Goal: Information Seeking & Learning: Learn about a topic

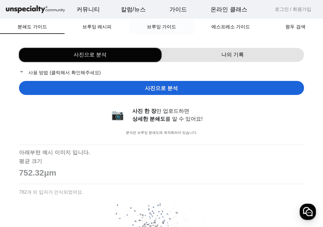
click at [149, 29] on span "브루잉 가이드" at bounding box center [161, 27] width 29 height 5
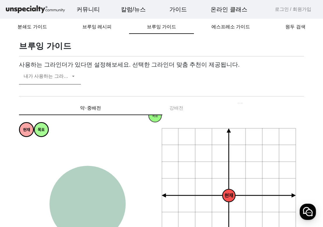
click at [44, 79] on span at bounding box center [47, 78] width 47 height 7
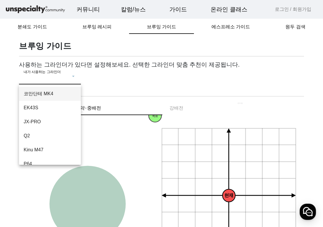
scroll to position [50, 0]
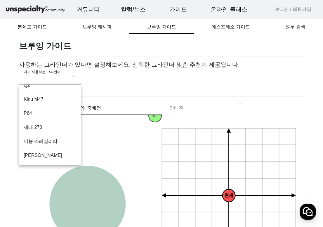
click at [206, 74] on div at bounding box center [161, 113] width 323 height 227
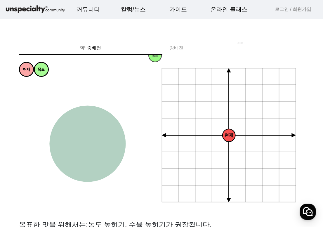
scroll to position [0, 0]
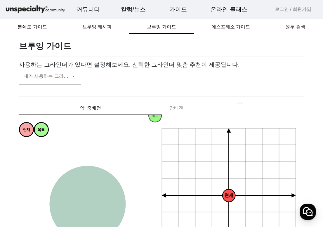
click at [60, 77] on span at bounding box center [47, 78] width 47 height 7
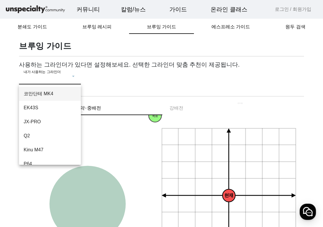
click at [52, 98] on mat-option "코만단테 MK4" at bounding box center [50, 94] width 62 height 14
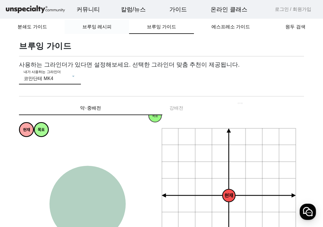
click at [98, 28] on span "브루잉 레시피" at bounding box center [96, 27] width 29 height 5
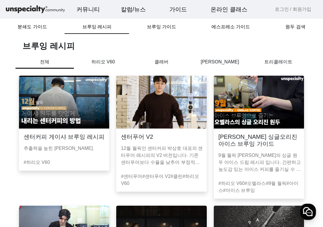
click at [76, 97] on img at bounding box center [64, 102] width 90 height 53
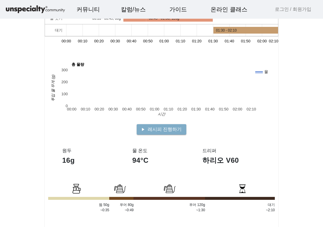
scroll to position [146, 0]
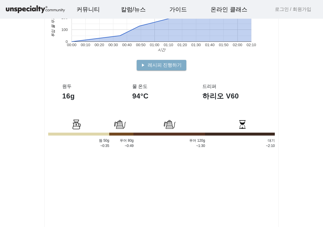
click at [306, 110] on app-recipe-single "센터커피 게이샤 브루잉 레시피 Dripper 하리오 V60 16g Group 94°C grain 660 μm schedule 130초 뜸들이기…" at bounding box center [161, 162] width 323 height 602
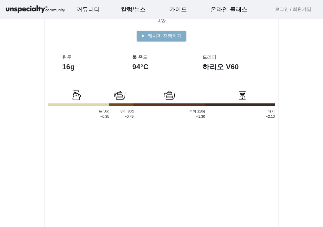
scroll to position [0, 0]
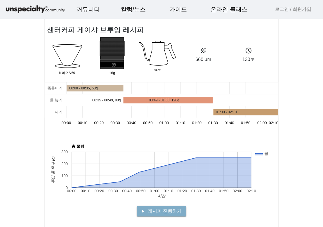
drag, startPoint x: 177, startPoint y: 108, endPoint x: 128, endPoint y: 112, distance: 49.2
click at [128, 112] on rect "A chart." at bounding box center [161, 112] width 233 height 12
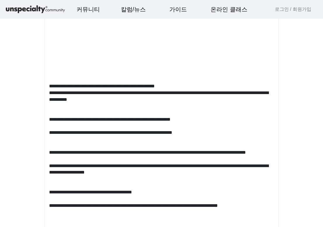
scroll to position [321, 0]
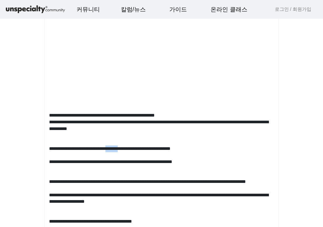
drag, startPoint x: 144, startPoint y: 148, endPoint x: 161, endPoint y: 147, distance: 16.7
click at [161, 147] on p "**********" at bounding box center [161, 148] width 225 height 7
click at [241, 158] on p at bounding box center [161, 155] width 225 height 7
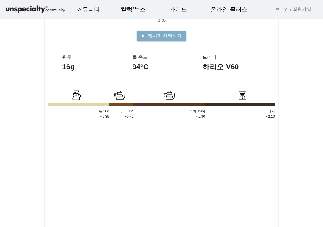
scroll to position [0, 0]
